Goal: Transaction & Acquisition: Purchase product/service

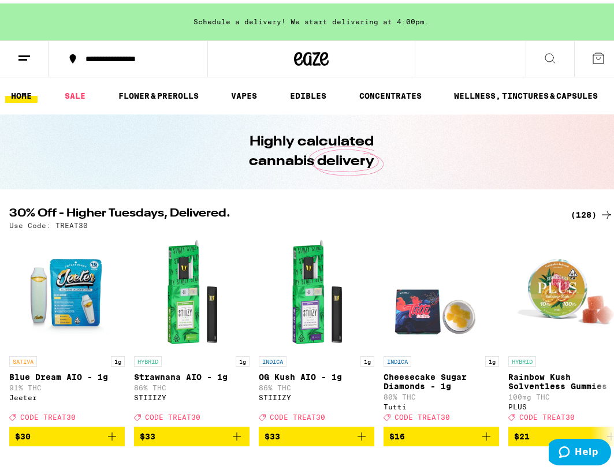
click at [309, 211] on h2 "30% Off - Higher Tuesdays, Delivered." at bounding box center [282, 211] width 547 height 14
click at [25, 56] on line at bounding box center [22, 56] width 9 height 0
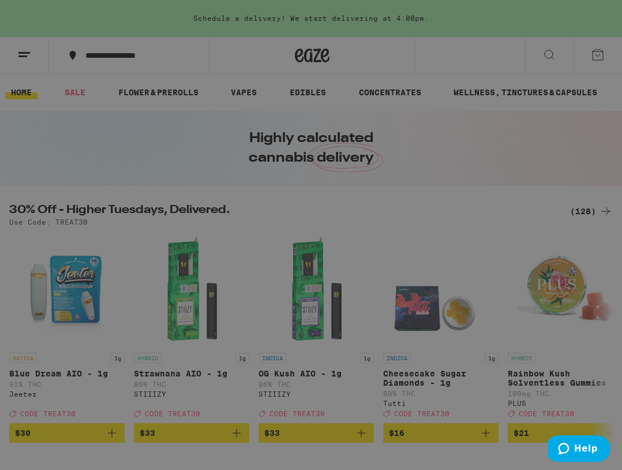
click at [95, 99] on div "Sale" at bounding box center [79, 102] width 40 height 14
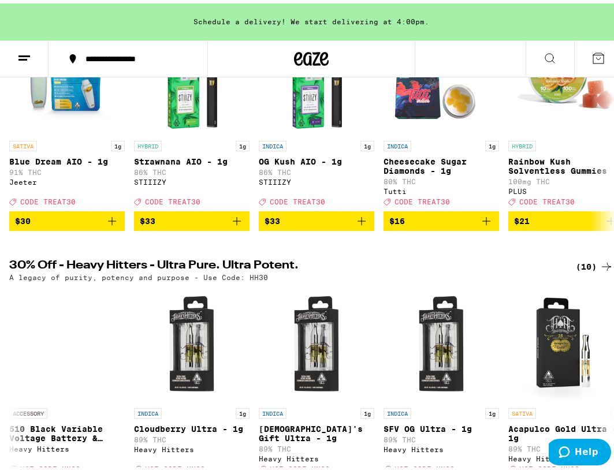
scroll to position [289, 0]
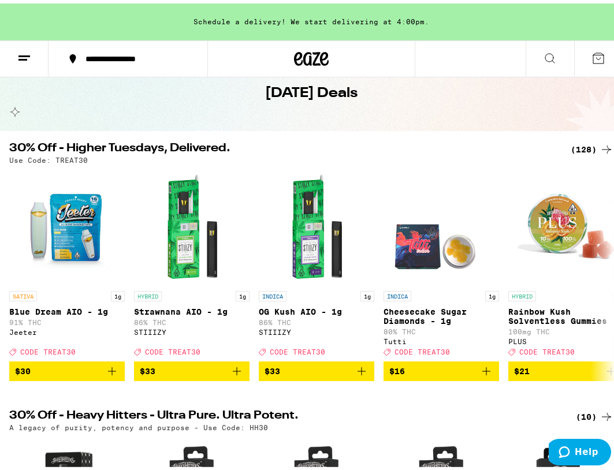
scroll to position [289, 0]
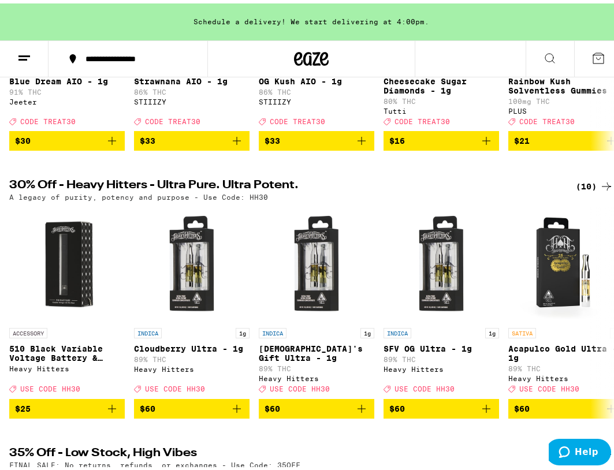
click at [382, 188] on h2 "30% Off - Heavy Hitters - Ultra Pure. Ultra Potent." at bounding box center [282, 183] width 547 height 14
click at [382, 189] on h2 "30% Off - Heavy Hitters - Ultra Pure. Ultra Potent." at bounding box center [282, 183] width 547 height 14
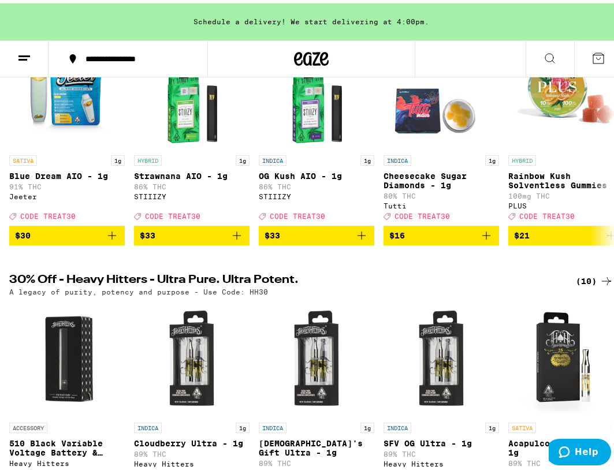
scroll to position [0, 0]
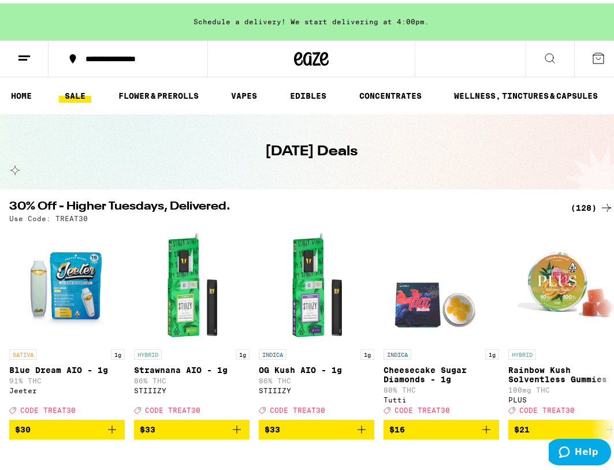
click at [80, 94] on link "SALE" at bounding box center [75, 92] width 32 height 14
click at [74, 97] on link "SALE" at bounding box center [75, 92] width 32 height 14
click at [575, 205] on div "(128)" at bounding box center [591, 204] width 43 height 14
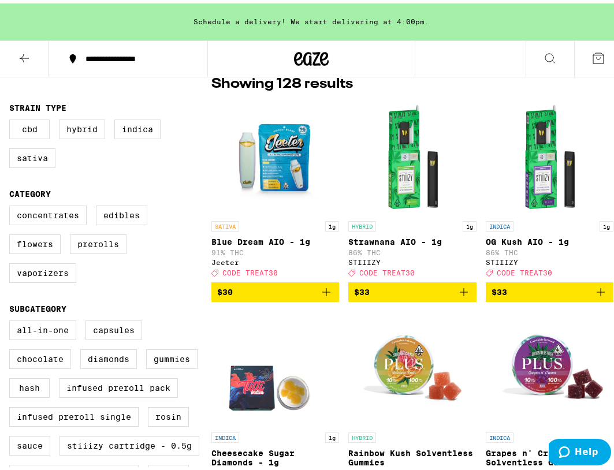
scroll to position [231, 0]
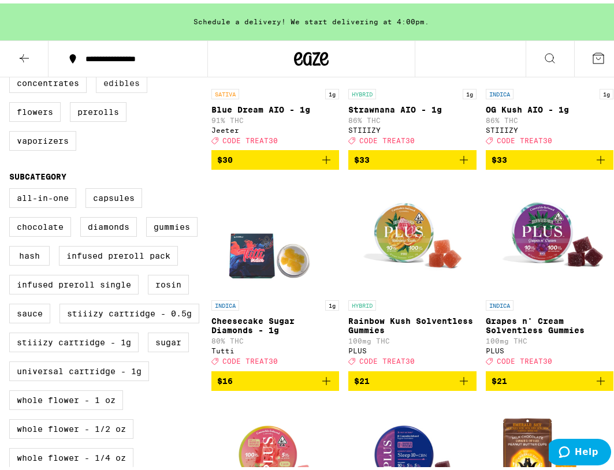
click at [122, 82] on label "Edibles" at bounding box center [121, 80] width 51 height 20
click at [12, 72] on input "Edibles" at bounding box center [12, 72] width 1 height 1
checkbox input "true"
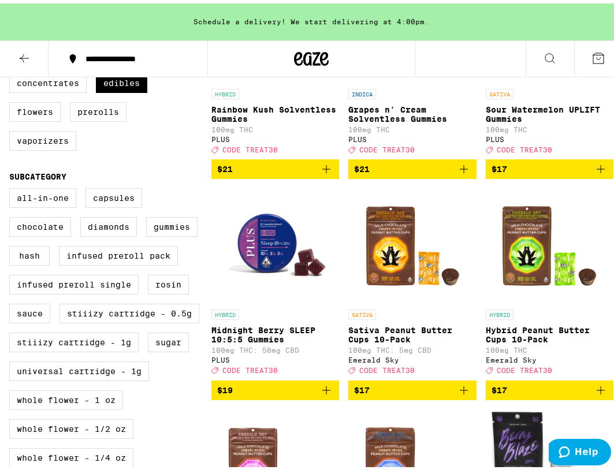
drag, startPoint x: 457, startPoint y: 400, endPoint x: 587, endPoint y: 408, distance: 130.7
click at [457, 394] on icon "Add to bag" at bounding box center [464, 387] width 14 height 14
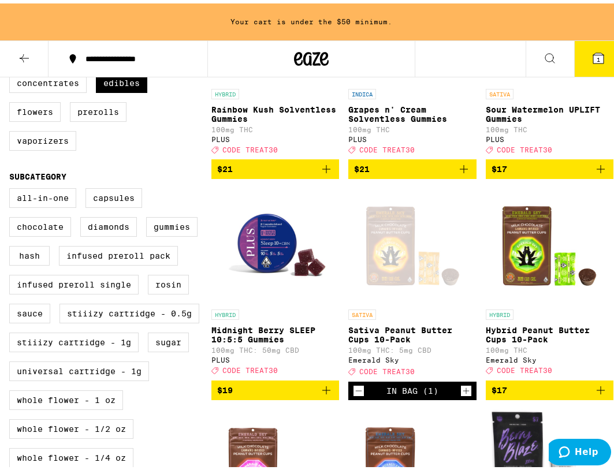
click at [596, 391] on icon "Add to bag" at bounding box center [600, 387] width 8 height 8
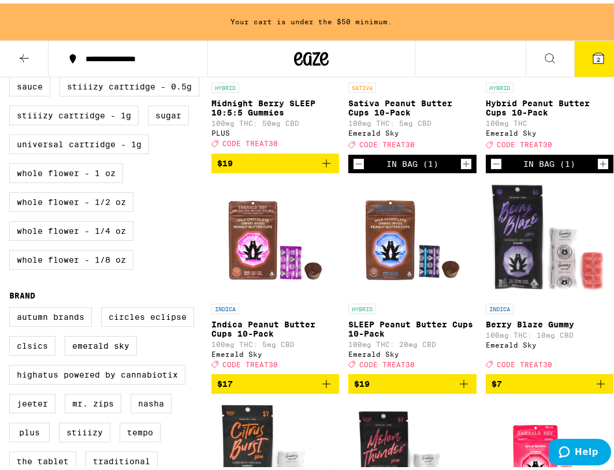
scroll to position [462, 0]
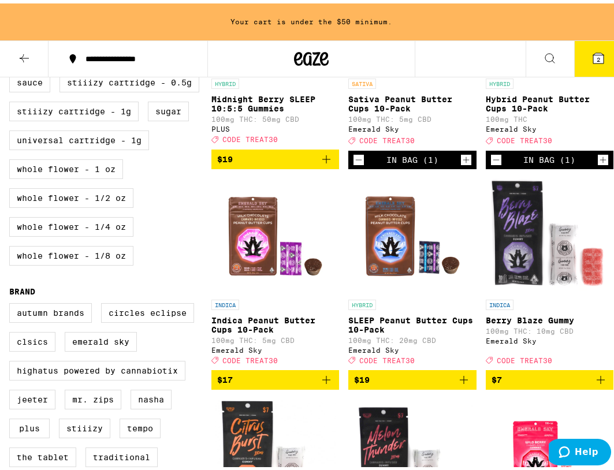
click at [327, 383] on icon "Add to bag" at bounding box center [326, 376] width 14 height 14
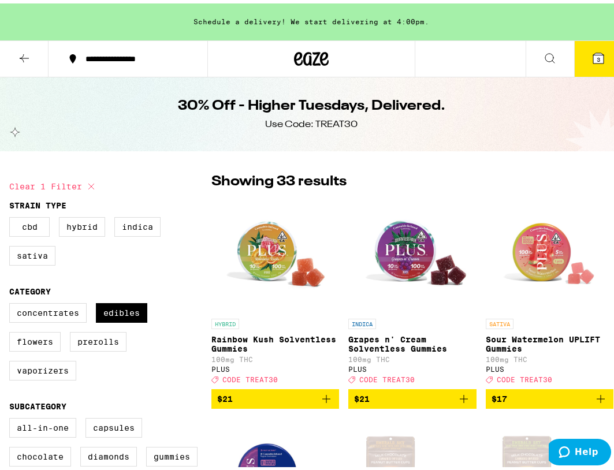
scroll to position [0, 0]
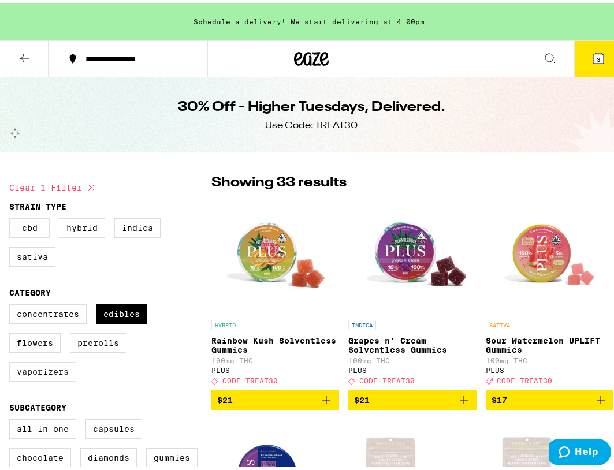
click at [42, 372] on label "Vaporizers" at bounding box center [42, 368] width 67 height 20
click at [12, 303] on input "Vaporizers" at bounding box center [12, 302] width 1 height 1
checkbox input "true"
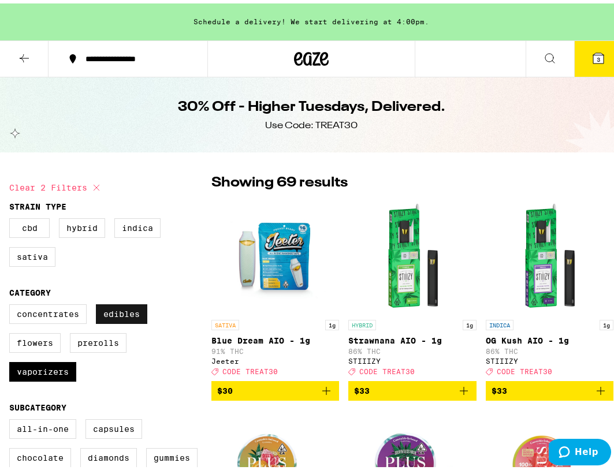
click at [119, 319] on label "Edibles" at bounding box center [121, 311] width 51 height 20
click at [12, 303] on input "Edibles" at bounding box center [12, 302] width 1 height 1
checkbox input "false"
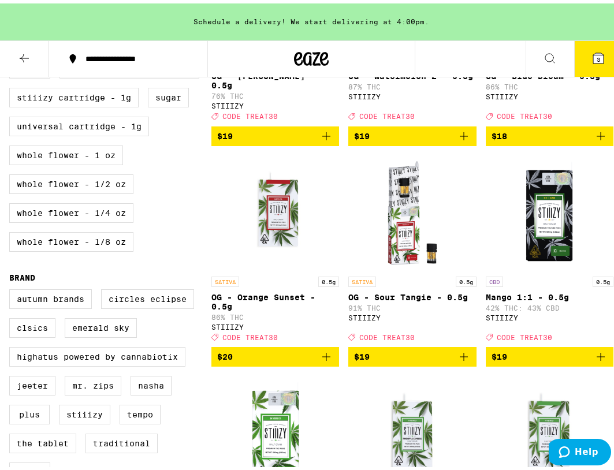
scroll to position [519, 0]
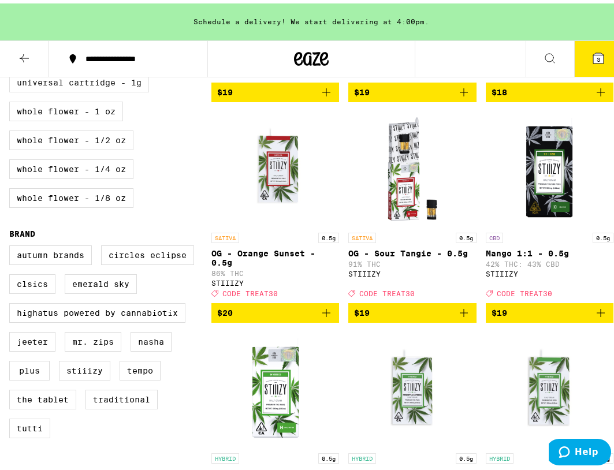
click at [98, 89] on label "Universal Cartridge - 1g" at bounding box center [79, 79] width 140 height 20
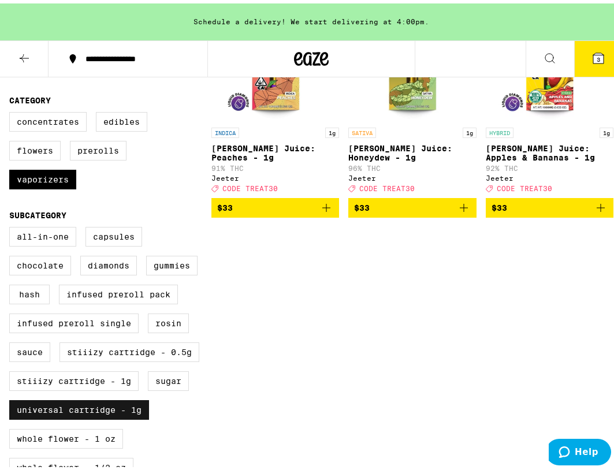
click at [79, 416] on label "Universal Cartridge - 1g" at bounding box center [79, 407] width 140 height 20
click at [12, 226] on input "Universal Cartridge - 1g" at bounding box center [12, 225] width 1 height 1
checkbox input "false"
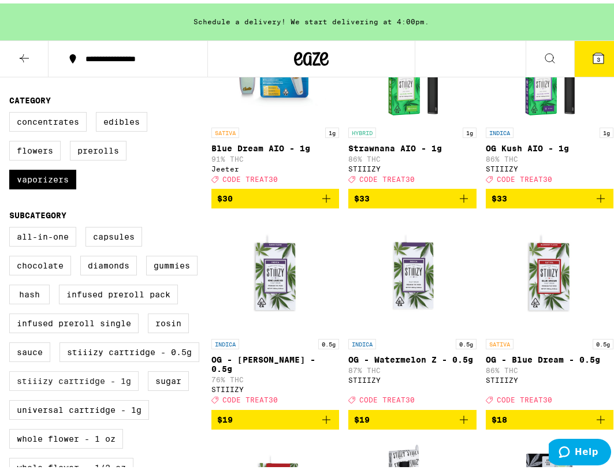
click at [94, 387] on label "STIIIZY Cartridge - 1g" at bounding box center [73, 378] width 129 height 20
click at [12, 226] on input "STIIIZY Cartridge - 1g" at bounding box center [12, 225] width 1 height 1
checkbox input "true"
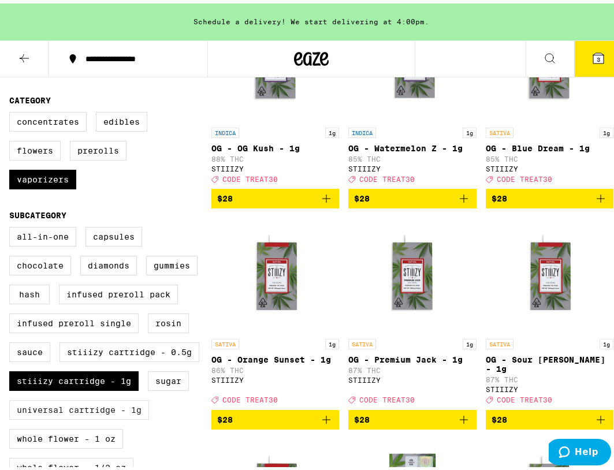
click at [89, 416] on label "Universal Cartridge - 1g" at bounding box center [79, 407] width 140 height 20
click at [12, 226] on input "Universal Cartridge - 1g" at bounding box center [12, 225] width 1 height 1
checkbox input "true"
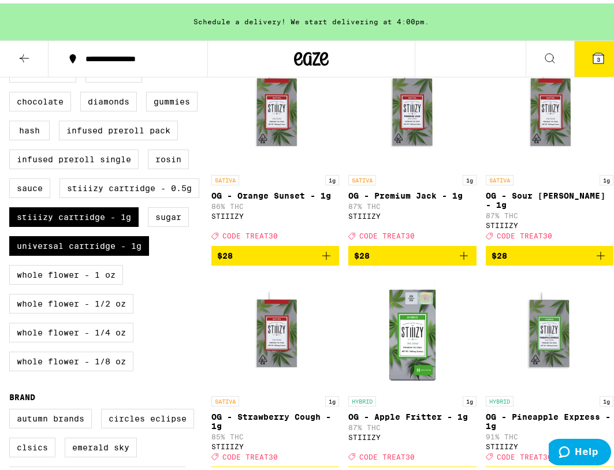
scroll to position [346, 0]
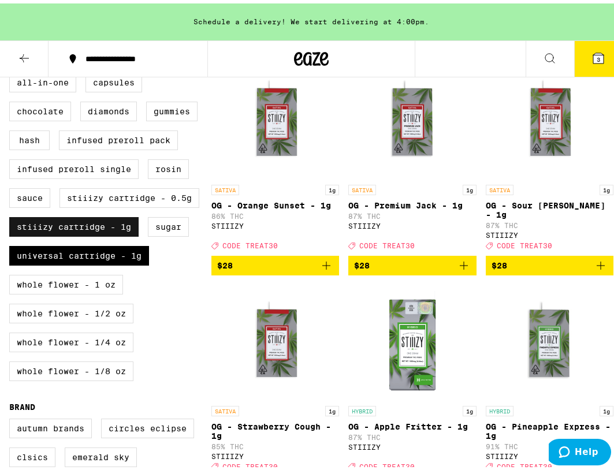
click at [72, 233] on label "STIIIZY Cartridge - 1g" at bounding box center [73, 224] width 129 height 20
click at [12, 72] on input "STIIIZY Cartridge - 1g" at bounding box center [12, 71] width 1 height 1
checkbox input "false"
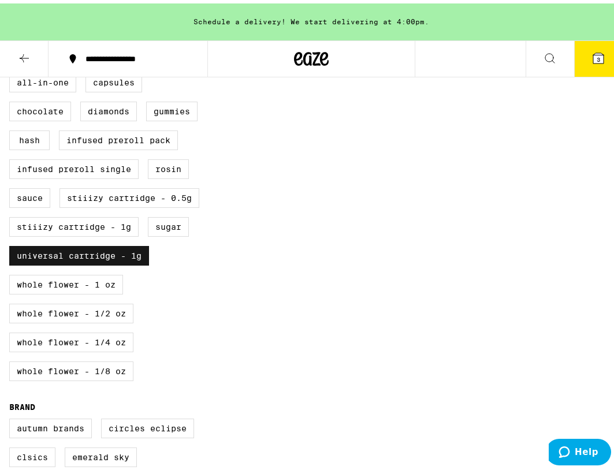
click at [79, 262] on label "Universal Cartridge - 1g" at bounding box center [79, 252] width 140 height 20
click at [12, 72] on input "Universal Cartridge - 1g" at bounding box center [12, 71] width 1 height 1
checkbox input "false"
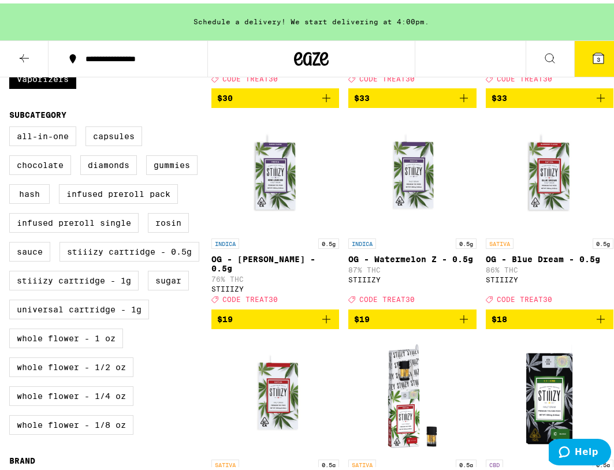
scroll to position [289, 0]
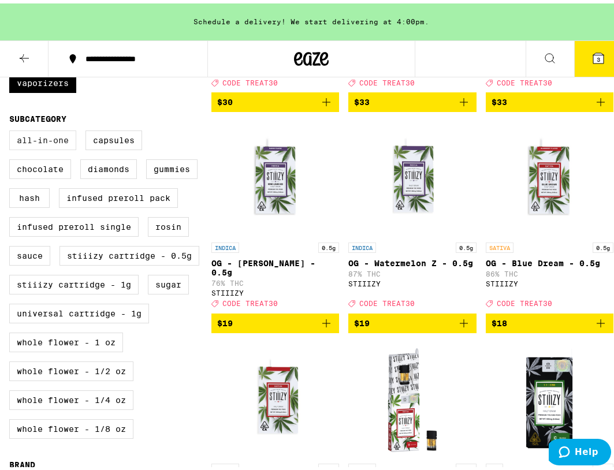
click at [54, 147] on label "All-In-One" at bounding box center [42, 137] width 67 height 20
click at [12, 129] on input "All-In-One" at bounding box center [12, 129] width 1 height 1
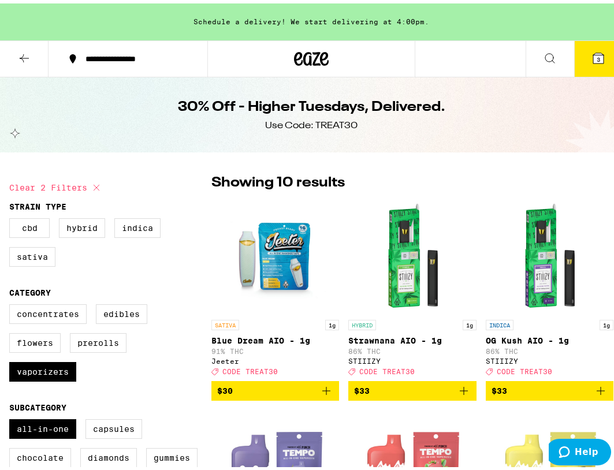
drag, startPoint x: 43, startPoint y: 429, endPoint x: 45, endPoint y: 412, distance: 17.4
click at [43, 429] on label "All-In-One" at bounding box center [42, 426] width 67 height 20
click at [12, 418] on input "All-In-One" at bounding box center [12, 417] width 1 height 1
checkbox input "false"
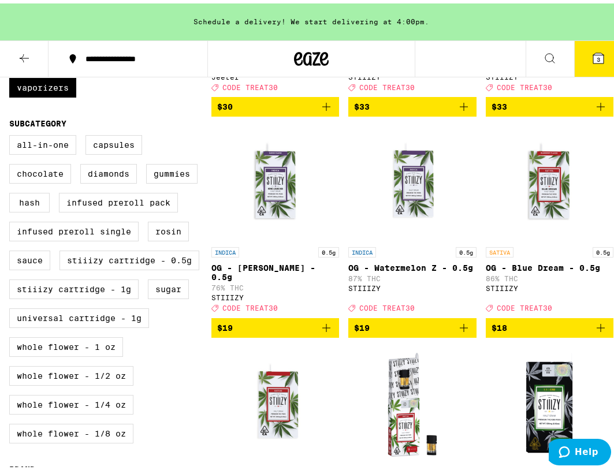
scroll to position [289, 0]
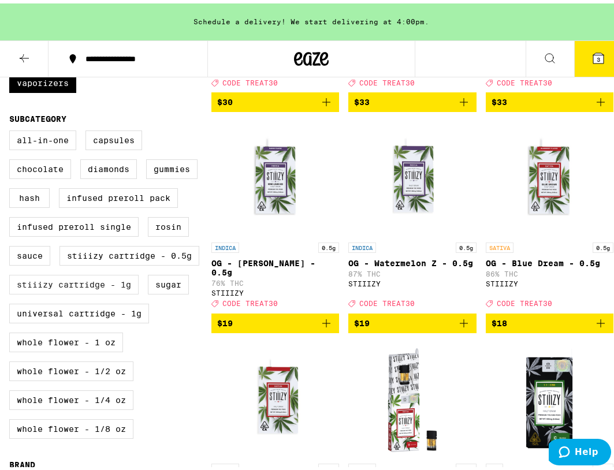
click at [79, 291] on label "STIIIZY Cartridge - 1g" at bounding box center [73, 281] width 129 height 20
click at [12, 129] on input "STIIIZY Cartridge - 1g" at bounding box center [12, 129] width 1 height 1
checkbox input "true"
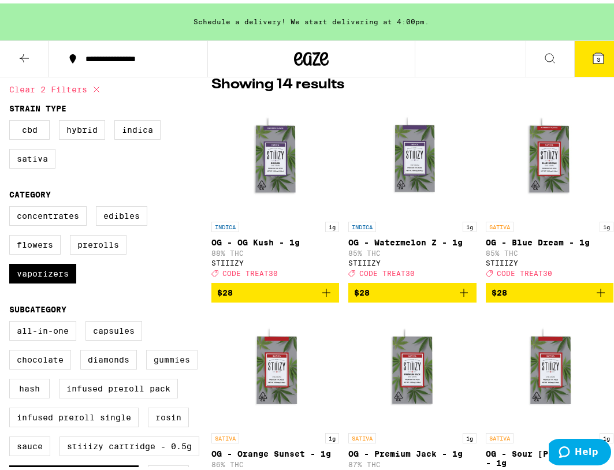
scroll to position [289, 0]
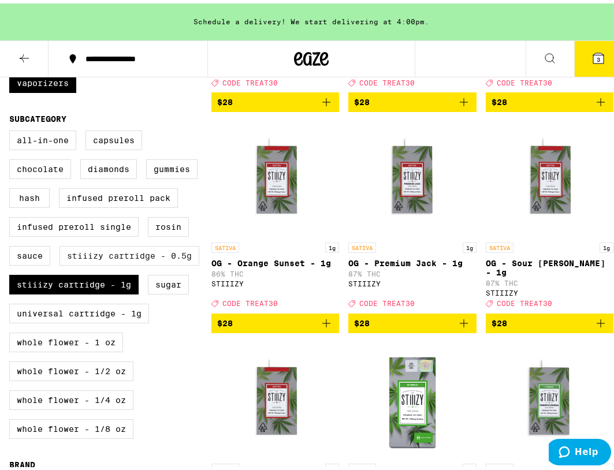
click at [170, 262] on label "STIIIZY Cartridge - 0.5g" at bounding box center [129, 252] width 140 height 20
click at [12, 129] on input "STIIIZY Cartridge - 0.5g" at bounding box center [12, 129] width 1 height 1
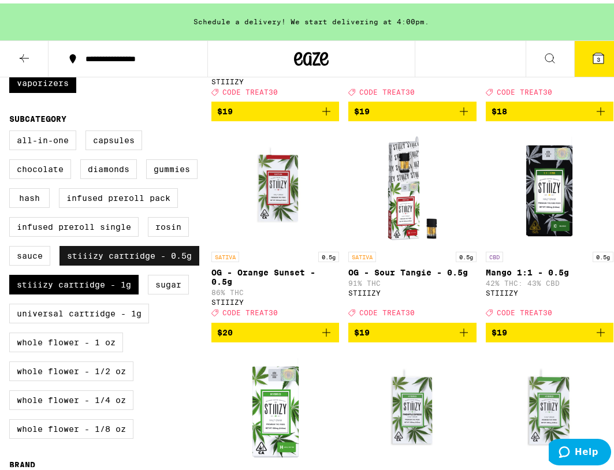
click at [119, 262] on label "STIIIZY Cartridge - 0.5g" at bounding box center [129, 252] width 140 height 20
click at [12, 129] on input "STIIIZY Cartridge - 0.5g" at bounding box center [12, 129] width 1 height 1
checkbox input "false"
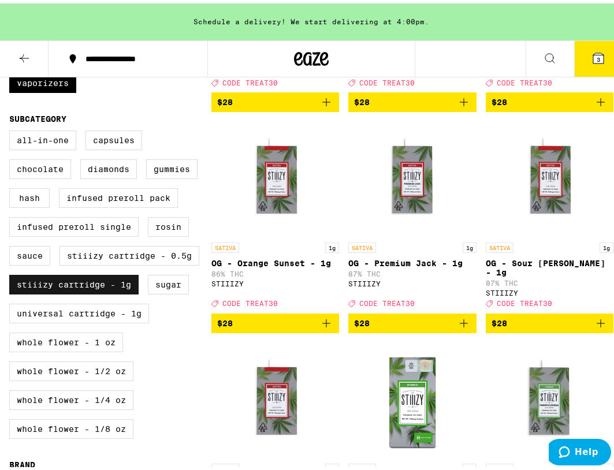
click at [103, 290] on label "STIIIZY Cartridge - 1g" at bounding box center [73, 281] width 129 height 20
click at [12, 129] on input "STIIIZY Cartridge - 1g" at bounding box center [12, 129] width 1 height 1
checkbox input "false"
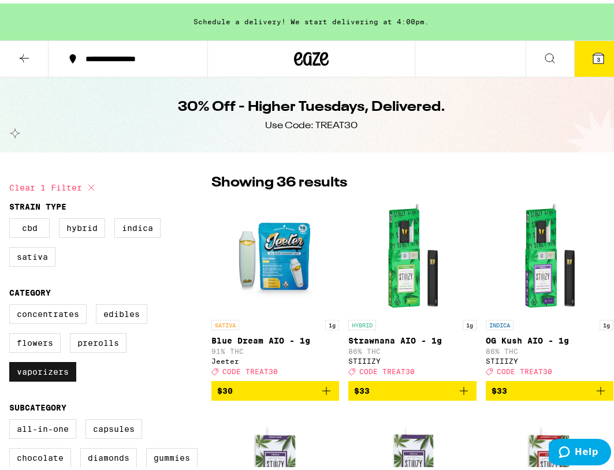
click at [34, 372] on label "Vaporizers" at bounding box center [42, 368] width 67 height 20
click at [12, 303] on input "Vaporizers" at bounding box center [12, 302] width 1 height 1
checkbox input "false"
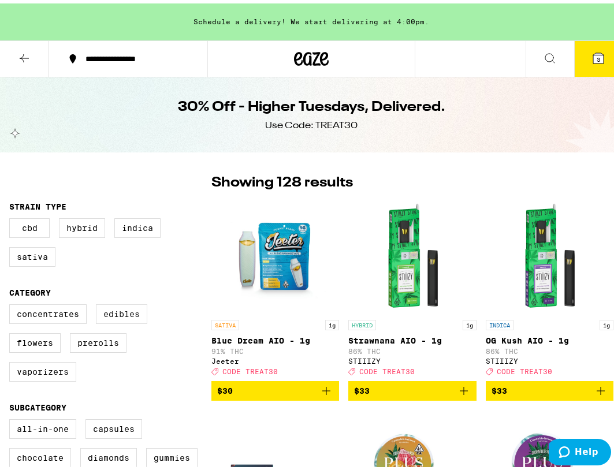
click at [127, 311] on label "Edibles" at bounding box center [121, 311] width 51 height 20
click at [12, 303] on input "Edibles" at bounding box center [12, 302] width 1 height 1
checkbox input "true"
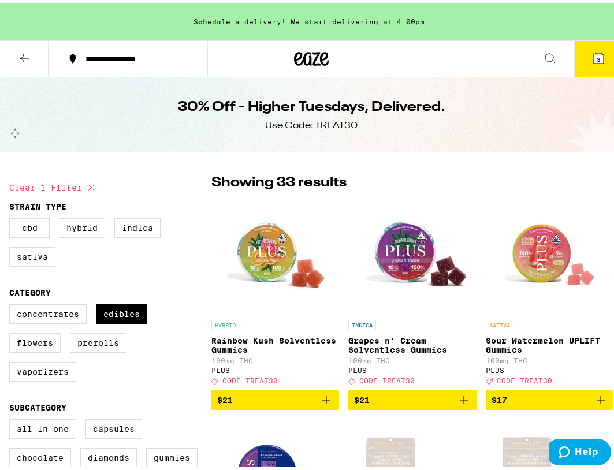
click at [359, 177] on div "Showing 33 results" at bounding box center [412, 180] width 402 height 20
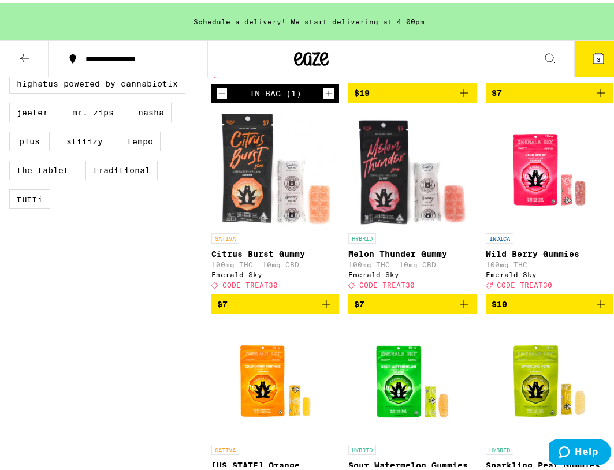
scroll to position [750, 0]
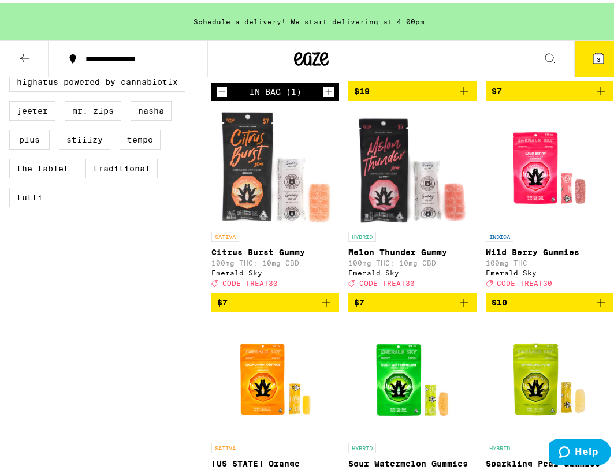
click at [322, 306] on icon "Add to bag" at bounding box center [326, 299] width 14 height 14
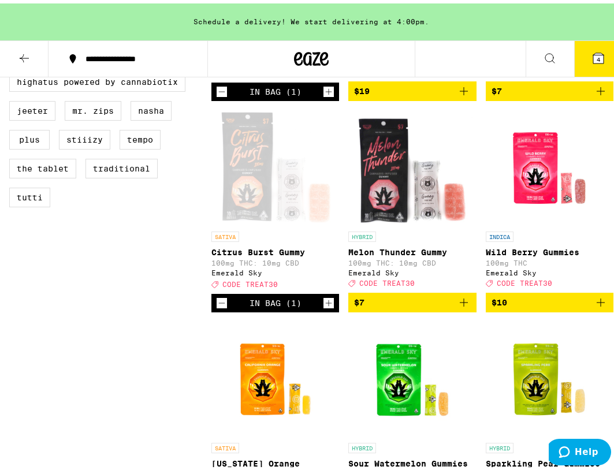
click at [457, 306] on icon "Add to bag" at bounding box center [464, 299] width 14 height 14
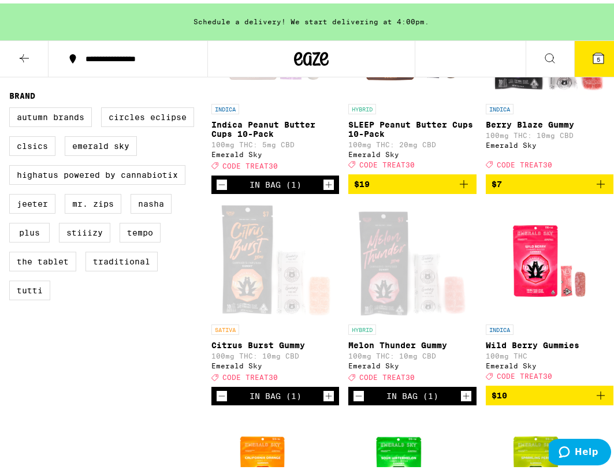
scroll to position [635, 0]
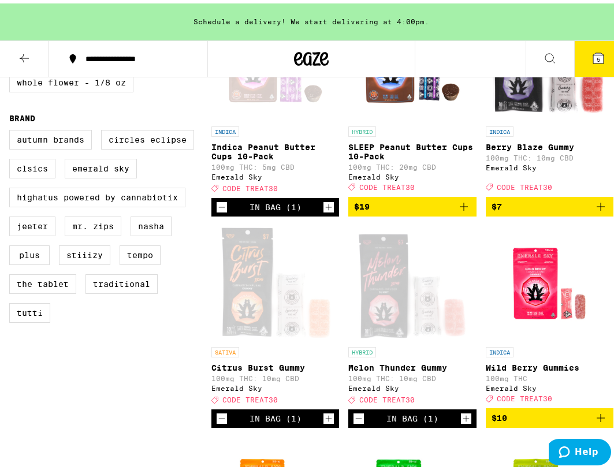
click at [596, 207] on icon "Add to bag" at bounding box center [600, 203] width 8 height 8
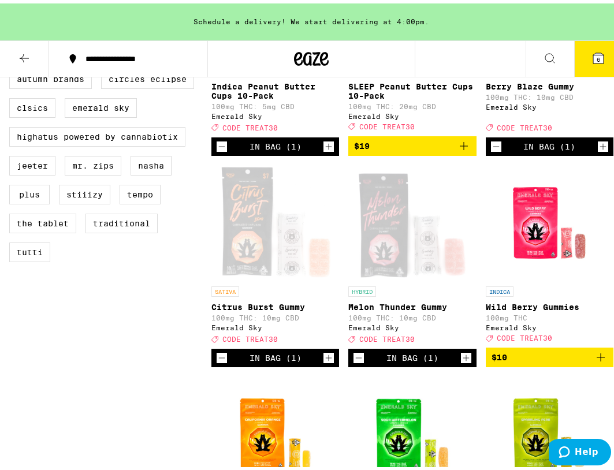
scroll to position [693, 0]
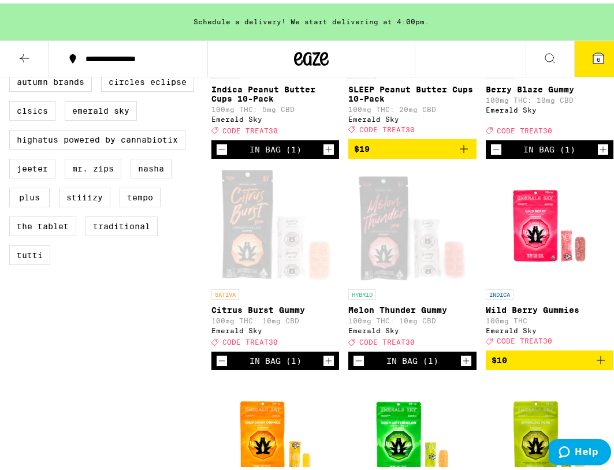
click at [597, 153] on icon "Increment" at bounding box center [602, 146] width 10 height 14
click at [461, 364] on icon "Increment" at bounding box center [466, 357] width 10 height 14
click at [323, 364] on icon "Increment" at bounding box center [328, 357] width 10 height 14
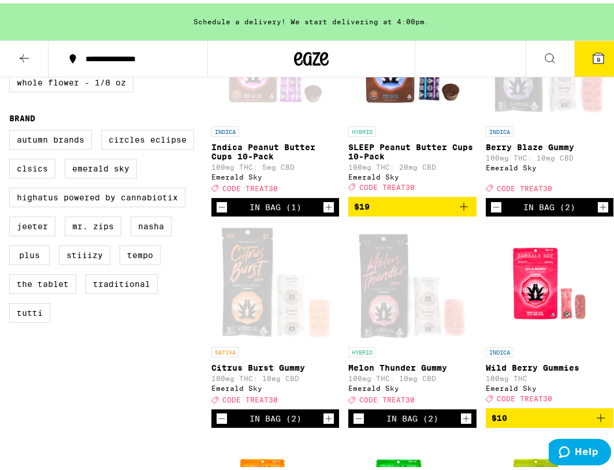
scroll to position [404, 0]
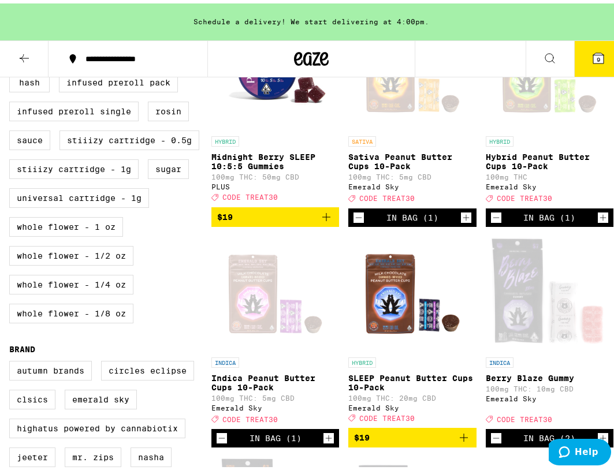
click at [581, 45] on button "9" at bounding box center [598, 56] width 48 height 36
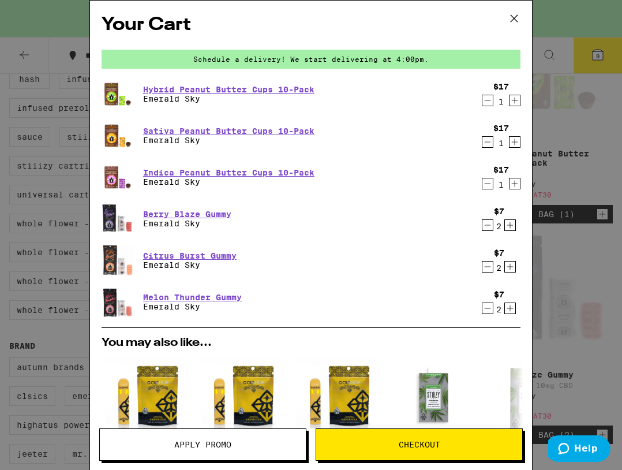
click at [179, 447] on span "Apply Promo" at bounding box center [202, 444] width 57 height 8
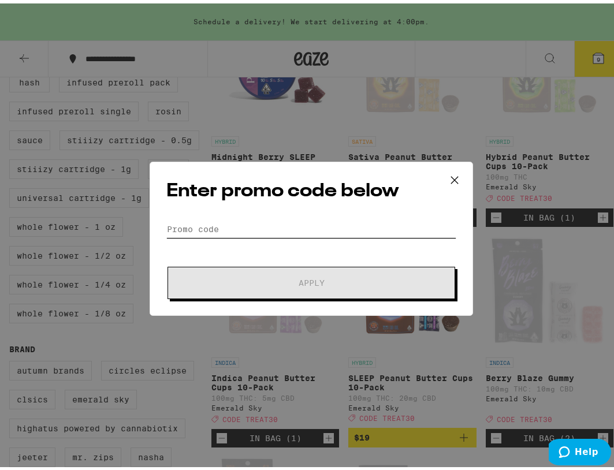
click at [293, 231] on input "Promo Code" at bounding box center [311, 225] width 290 height 17
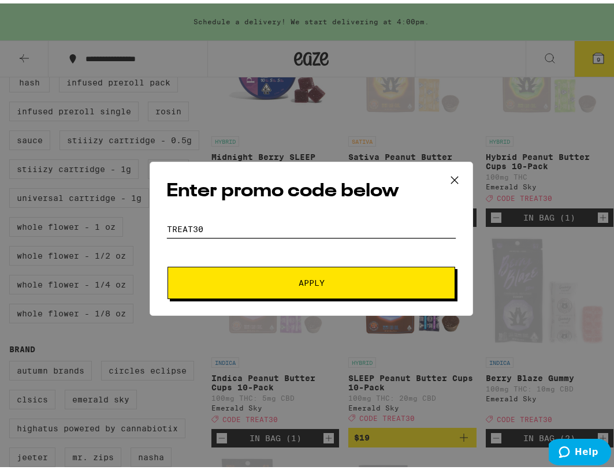
type input "treat30"
click at [322, 281] on span "Apply" at bounding box center [311, 279] width 208 height 8
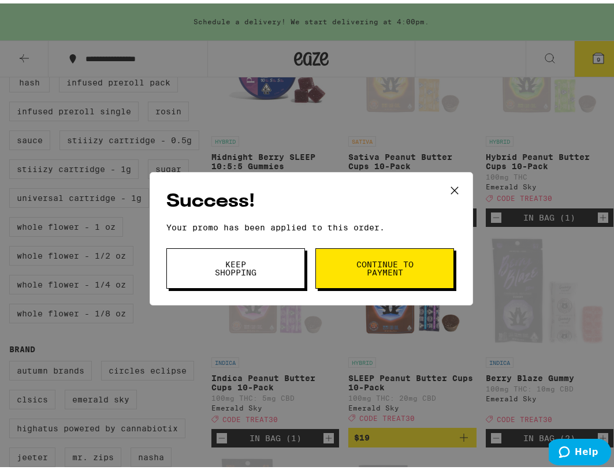
click at [349, 271] on button "Continue to payment" at bounding box center [384, 265] width 139 height 40
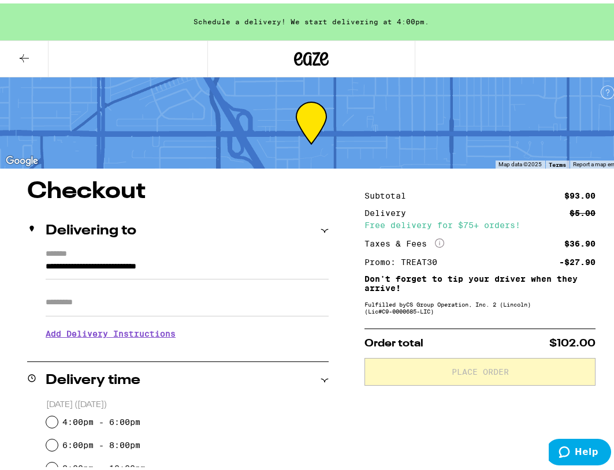
click at [110, 291] on input "Apt/Suite" at bounding box center [187, 299] width 283 height 28
click at [241, 431] on div "6:00pm - 8:00pm" at bounding box center [187, 441] width 282 height 23
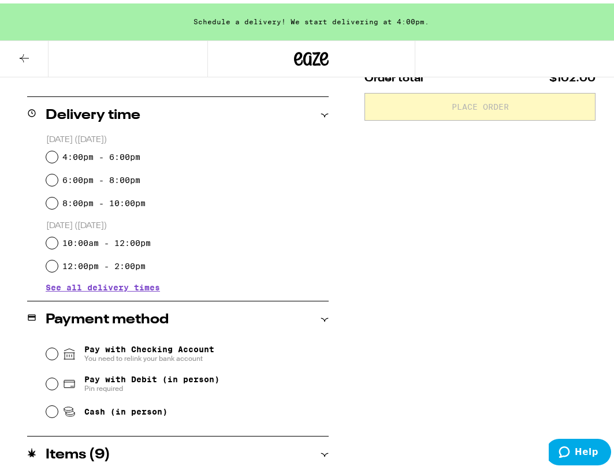
scroll to position [289, 0]
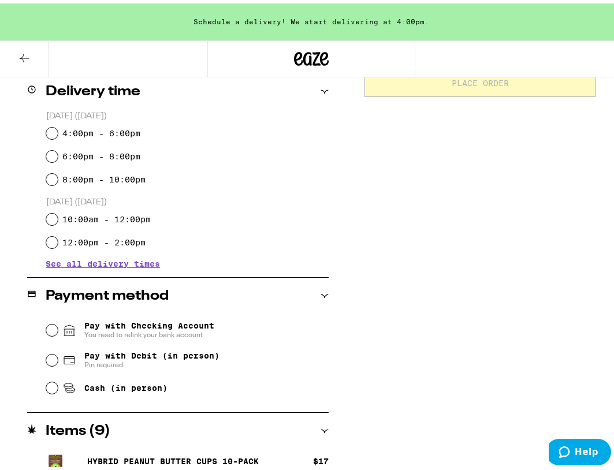
click at [112, 354] on span "Pay with Debit (in person)" at bounding box center [151, 351] width 135 height 9
click at [58, 354] on input "Pay with Debit (in person) Pin required" at bounding box center [52, 357] width 12 height 12
radio input "true"
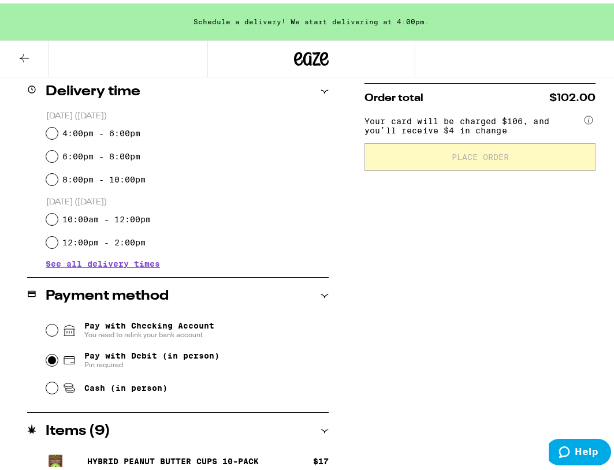
click at [109, 133] on label "4:00pm - 6:00pm" at bounding box center [101, 129] width 78 height 9
click at [58, 133] on input "4:00pm - 6:00pm" at bounding box center [52, 130] width 12 height 12
radio input "true"
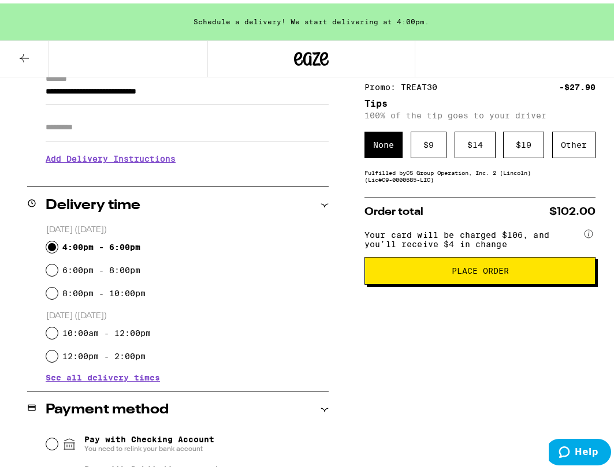
scroll to position [173, 0]
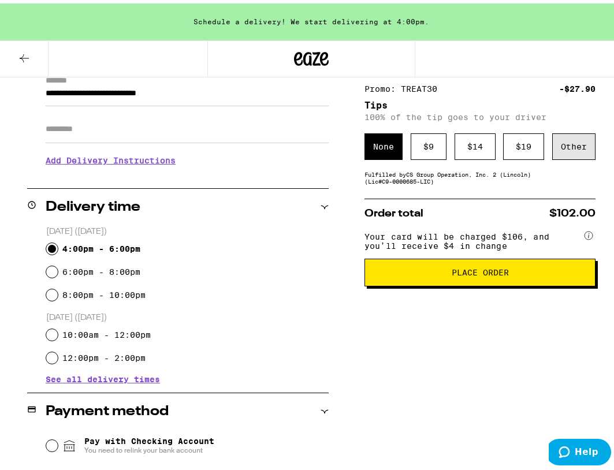
click at [563, 145] on div "Other" at bounding box center [573, 143] width 43 height 27
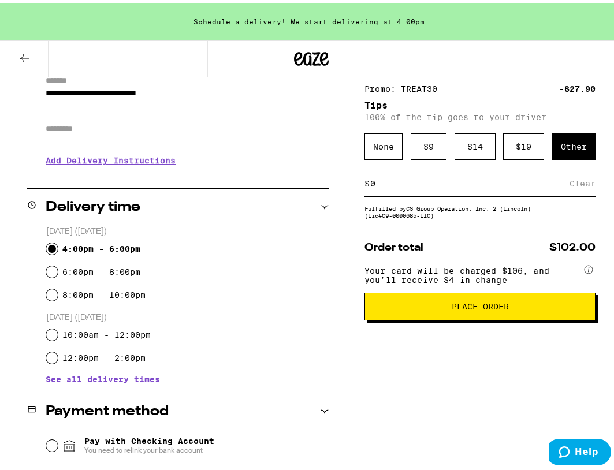
click at [453, 181] on input at bounding box center [469, 180] width 200 height 10
type input "5"
click at [574, 186] on div "Save" at bounding box center [584, 179] width 21 height 25
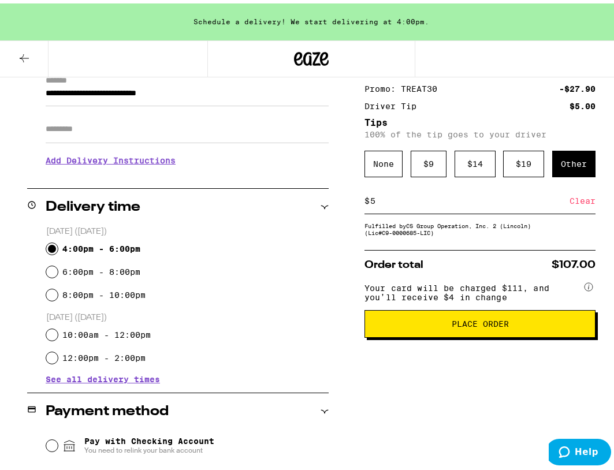
click at [577, 196] on div "Clear" at bounding box center [582, 197] width 26 height 25
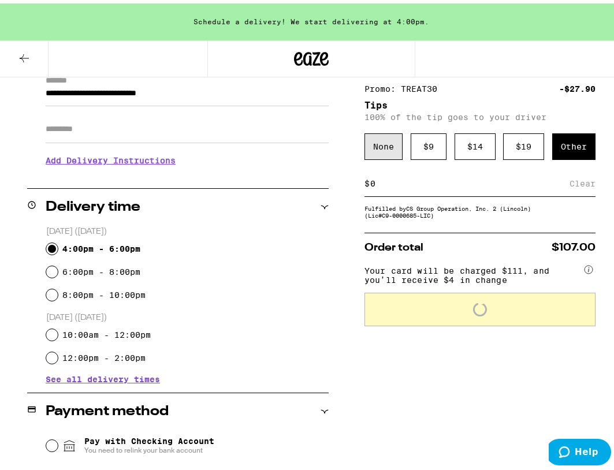
click at [379, 140] on div "None" at bounding box center [383, 143] width 38 height 27
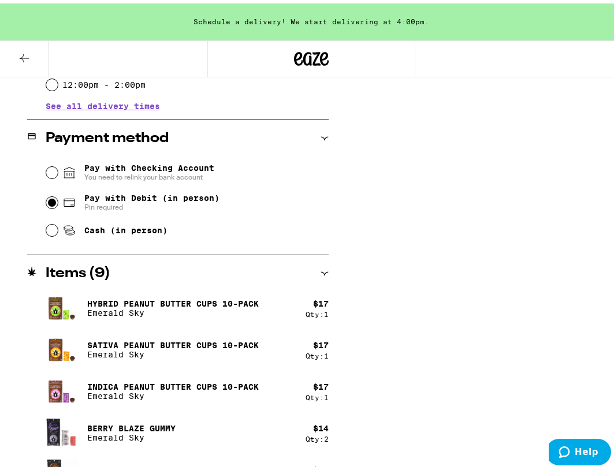
scroll to position [226, 0]
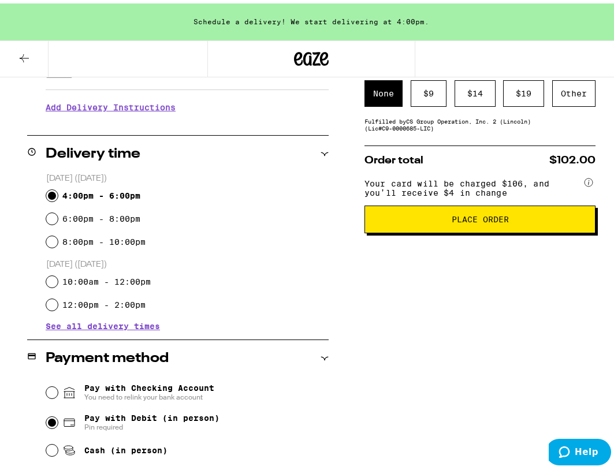
click at [443, 220] on span "Place Order" at bounding box center [479, 216] width 211 height 8
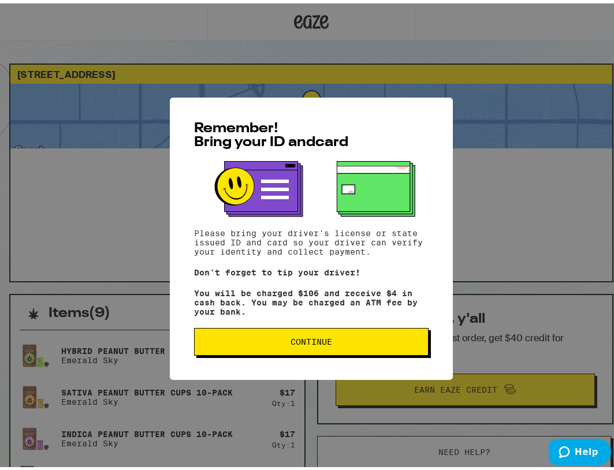
click at [325, 330] on button "Continue" at bounding box center [311, 338] width 234 height 28
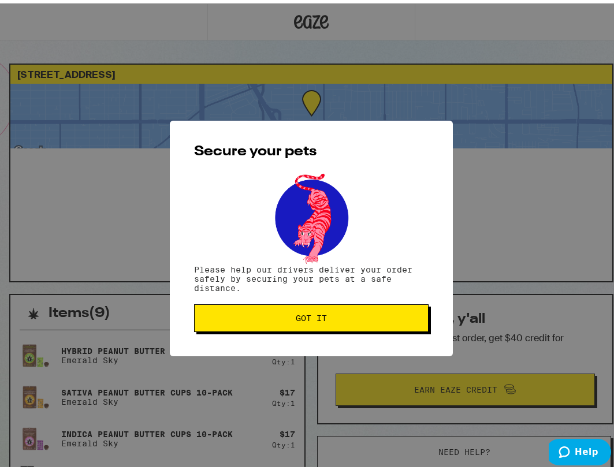
click at [271, 302] on div "Secure your pets Please help our drivers deliver your order safely by securing …" at bounding box center [311, 234] width 283 height 235
click at [335, 313] on span "Got it" at bounding box center [311, 315] width 215 height 8
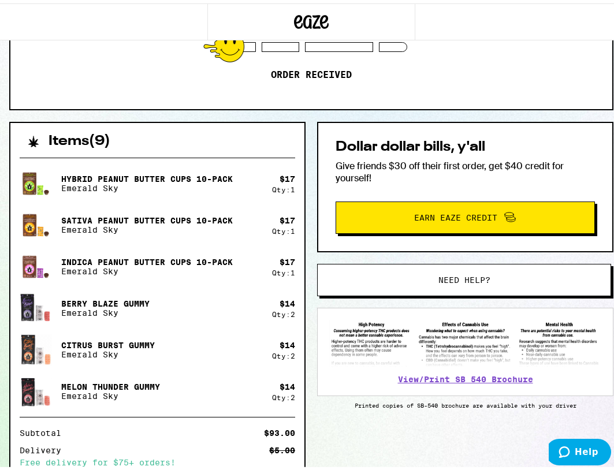
scroll to position [173, 0]
